Goal: Find specific page/section: Find specific page/section

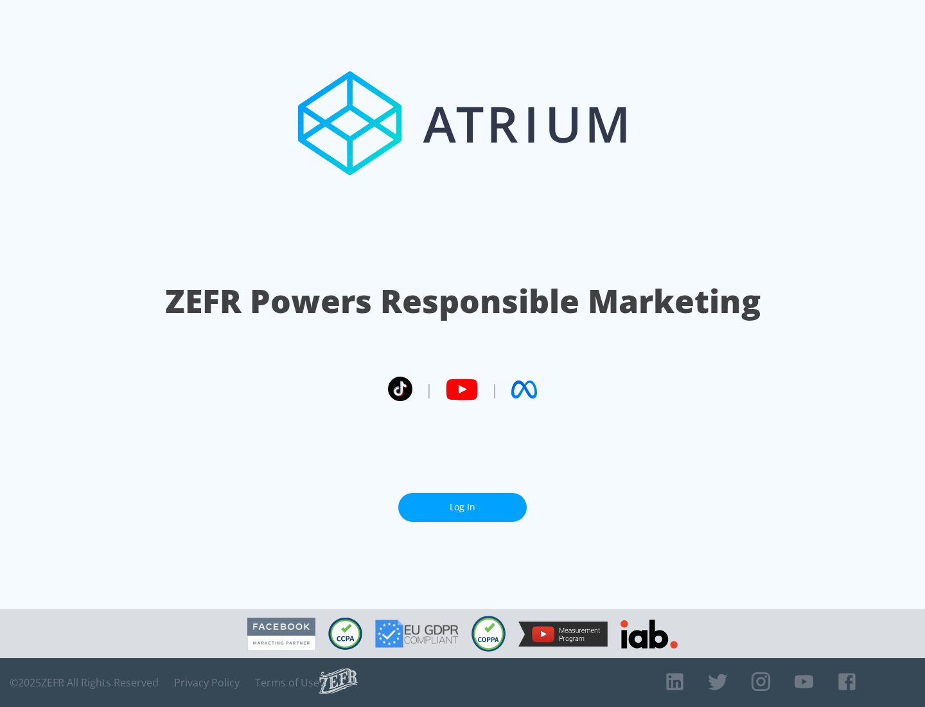
click at [463, 507] on link "Log In" at bounding box center [462, 507] width 128 height 29
